Goal: Find specific page/section: Find specific page/section

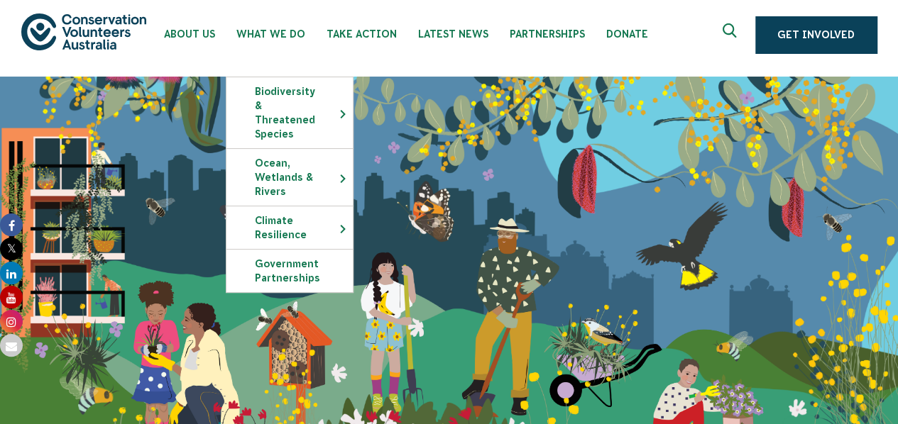
click at [492, 245] on div "Connecting people and nature since [DATE]. Get Involved" at bounding box center [449, 286] width 898 height 419
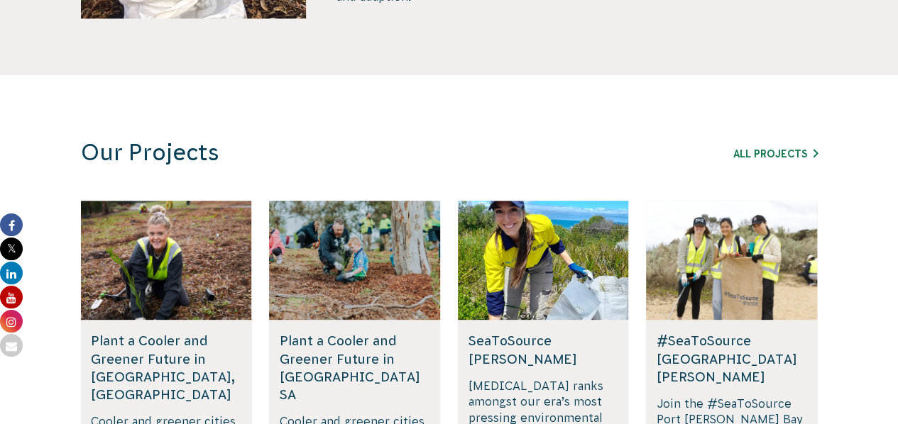
scroll to position [771, 0]
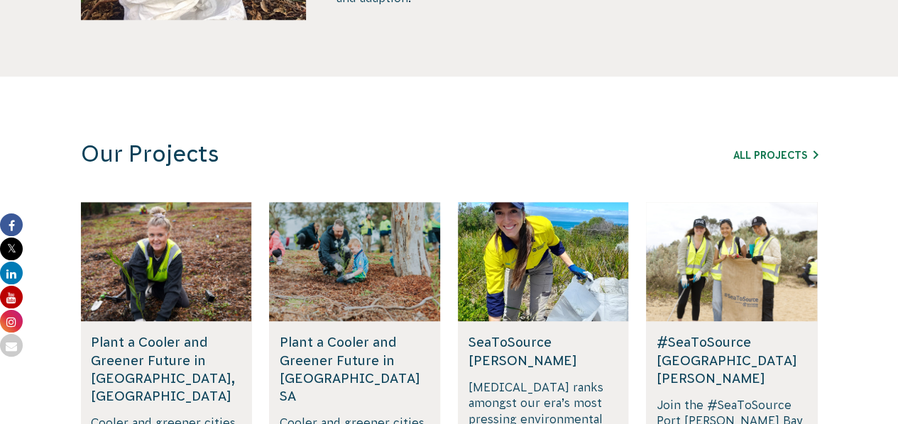
click at [755, 165] on div "Our Projects All Projects" at bounding box center [449, 154] width 766 height 28
click at [754, 163] on div "Our Projects All Projects" at bounding box center [449, 154] width 766 height 28
click at [756, 160] on link "All Projects" at bounding box center [775, 155] width 84 height 11
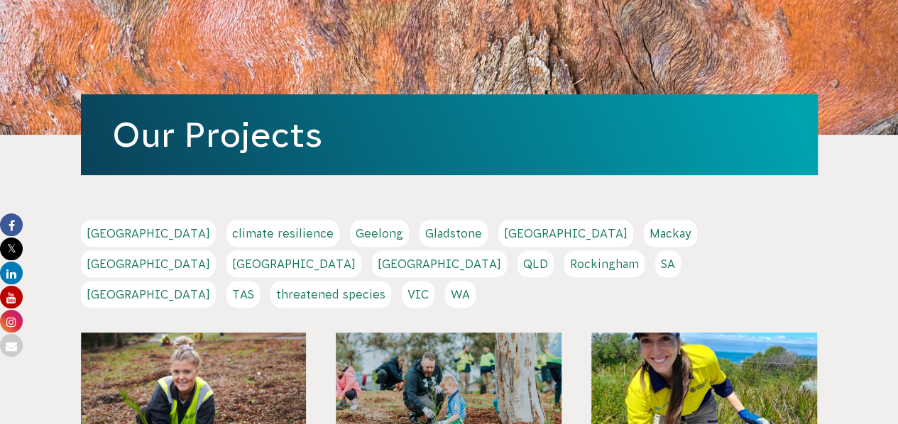
click at [553, 250] on link "QLD" at bounding box center [535, 263] width 36 height 27
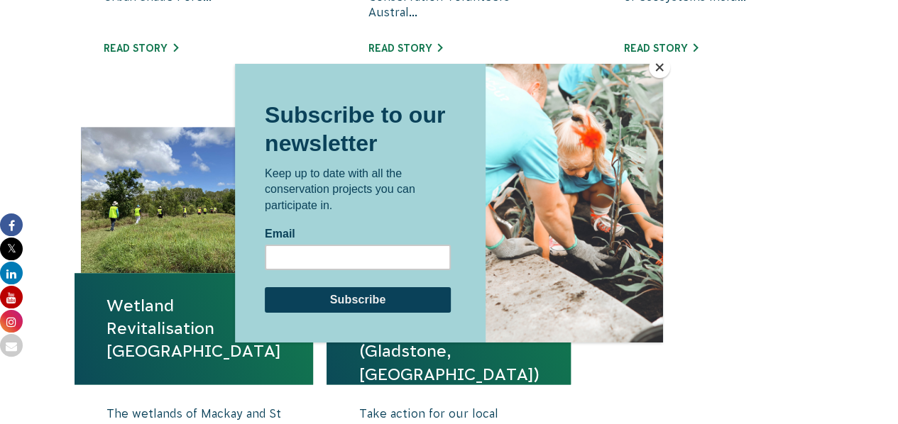
scroll to position [870, 0]
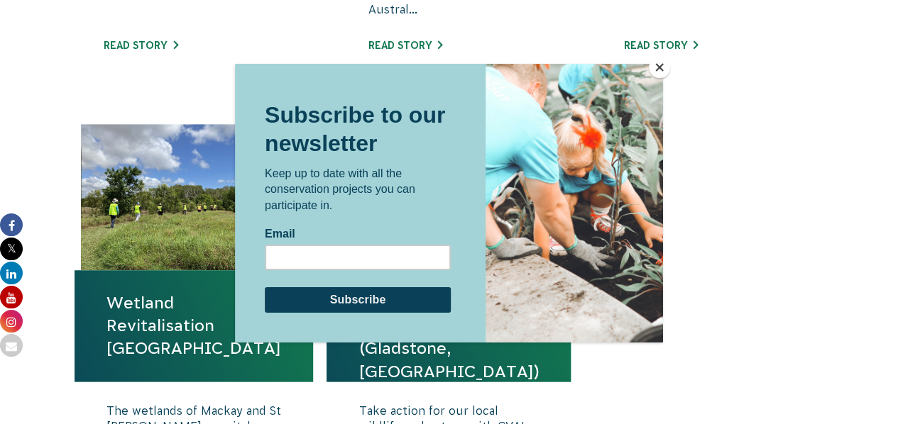
click at [654, 70] on button "Close" at bounding box center [659, 67] width 21 height 21
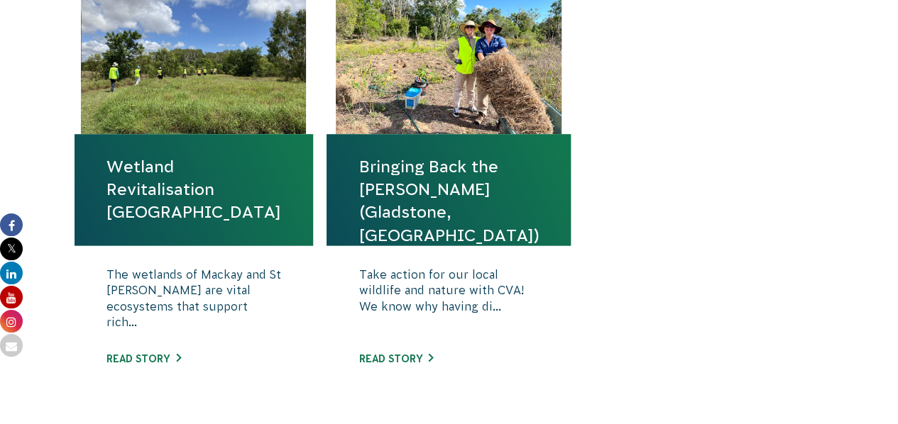
scroll to position [1005, 0]
